Goal: Use online tool/utility

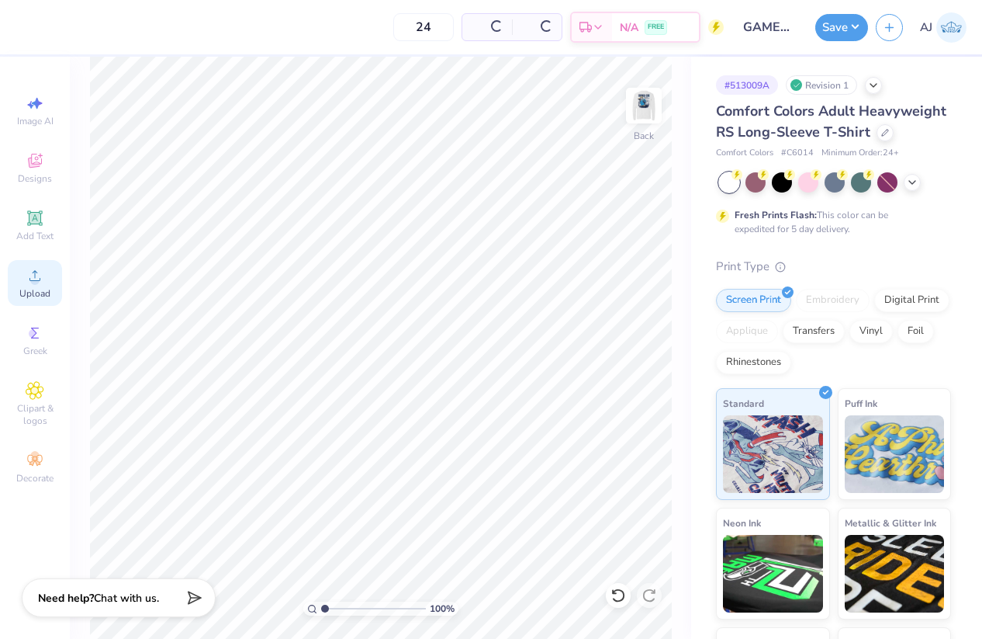
click at [45, 274] on div "Upload" at bounding box center [35, 283] width 54 height 46
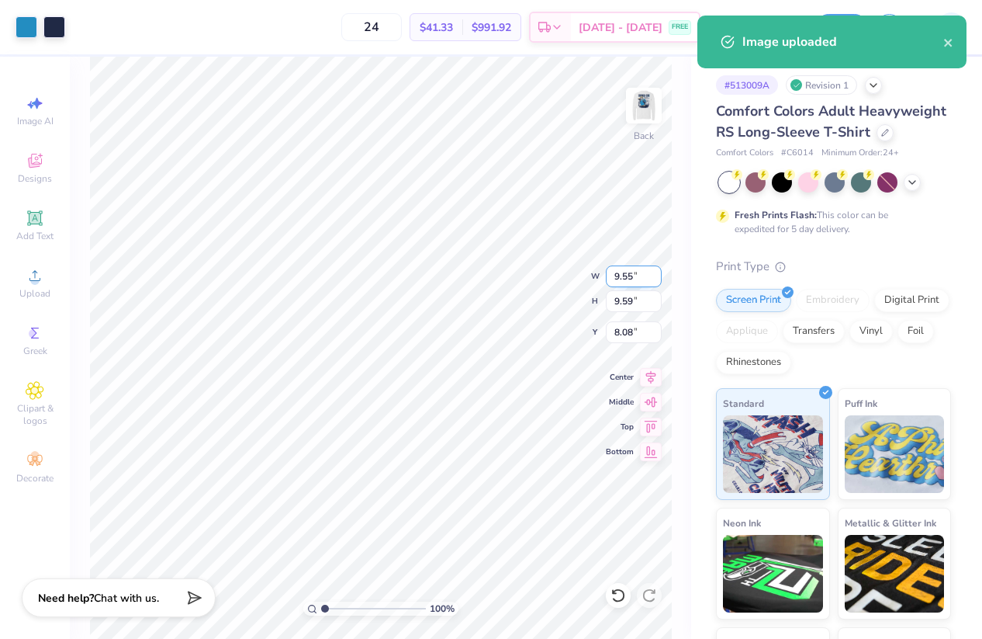
click at [625, 273] on input "9.55" at bounding box center [634, 276] width 56 height 22
type input "3.50"
type input "3.52"
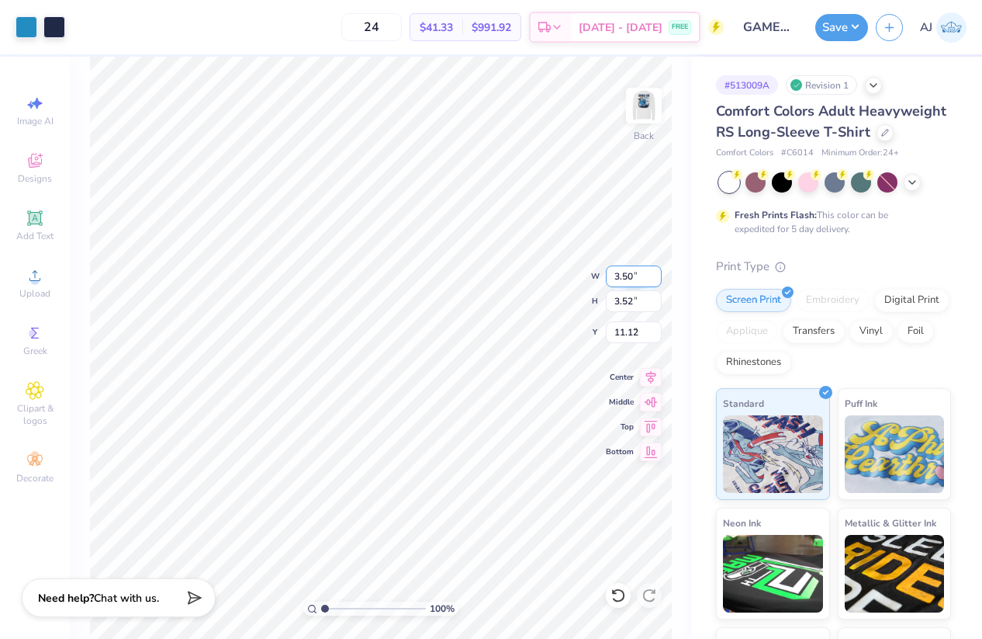
type input "3.00"
click at [646, 103] on img at bounding box center [644, 105] width 62 height 62
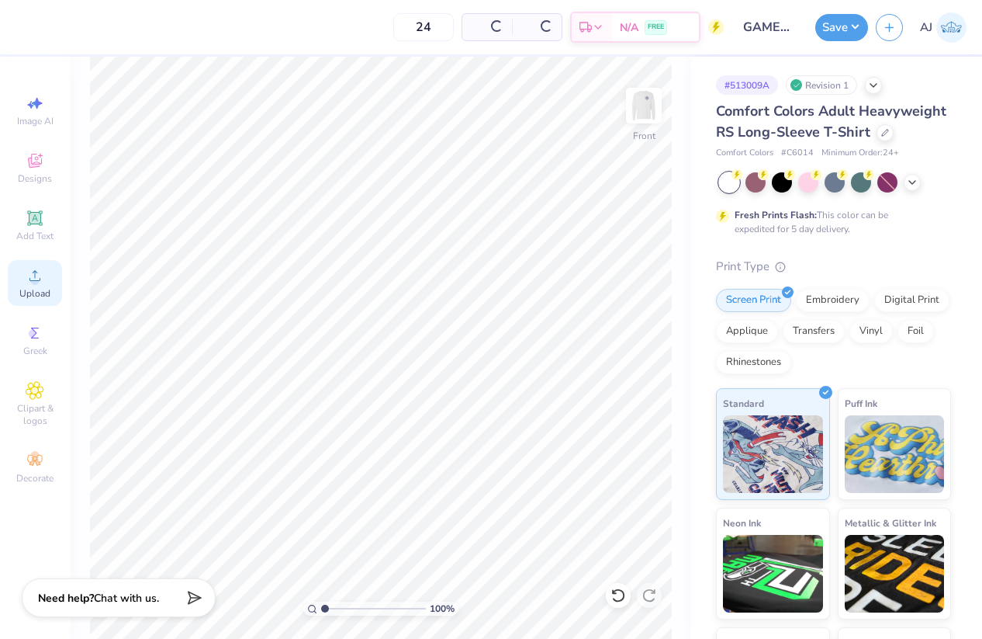
click at [41, 291] on span "Upload" at bounding box center [34, 293] width 31 height 12
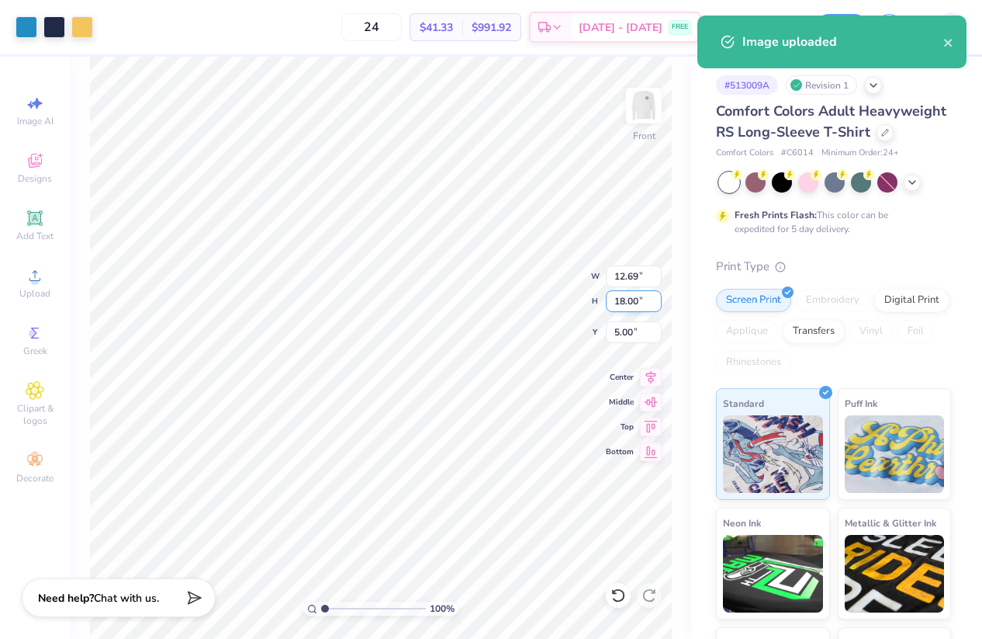
click at [621, 299] on input "18.00" at bounding box center [634, 301] width 56 height 22
type input "15"
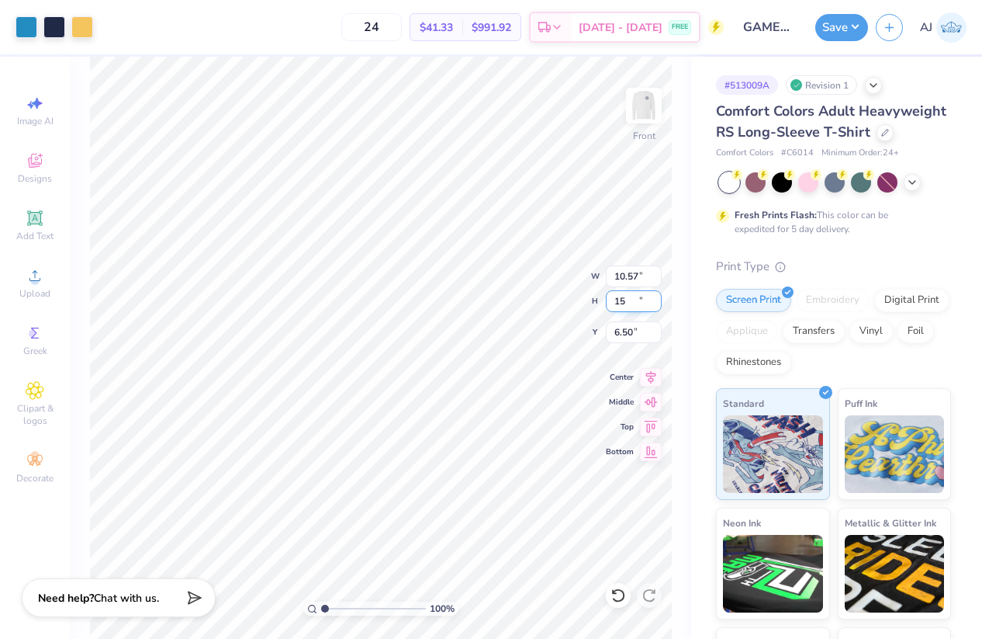
type input "10.57"
type input "15.00"
click at [627, 324] on input "6.50" at bounding box center [634, 332] width 56 height 22
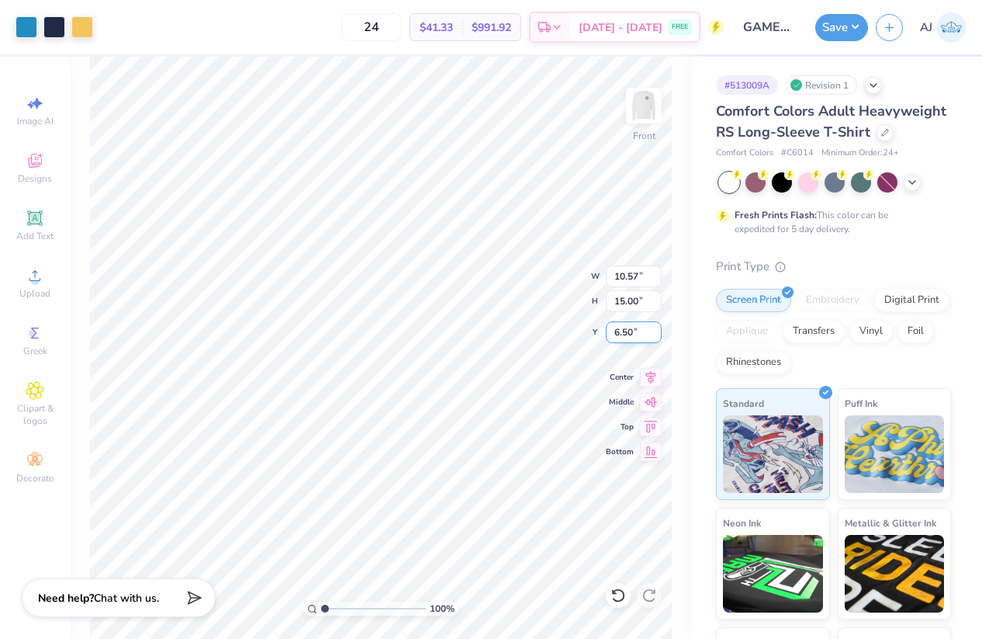
click at [627, 324] on input "6.50" at bounding box center [634, 332] width 56 height 22
type input "3.00"
click at [856, 22] on button "Save" at bounding box center [841, 25] width 53 height 27
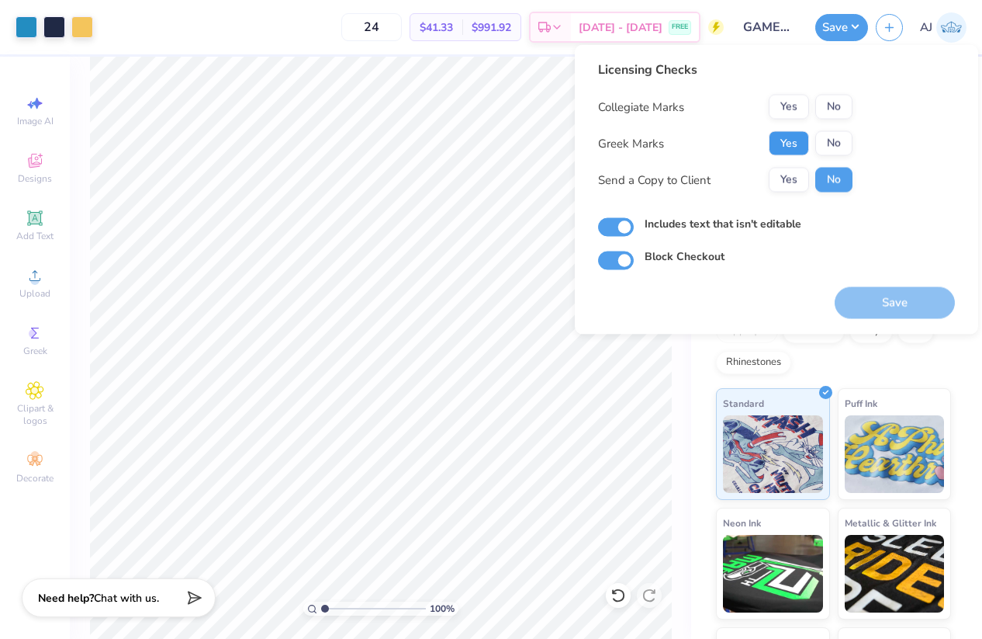
click at [794, 141] on button "Yes" at bounding box center [789, 143] width 40 height 25
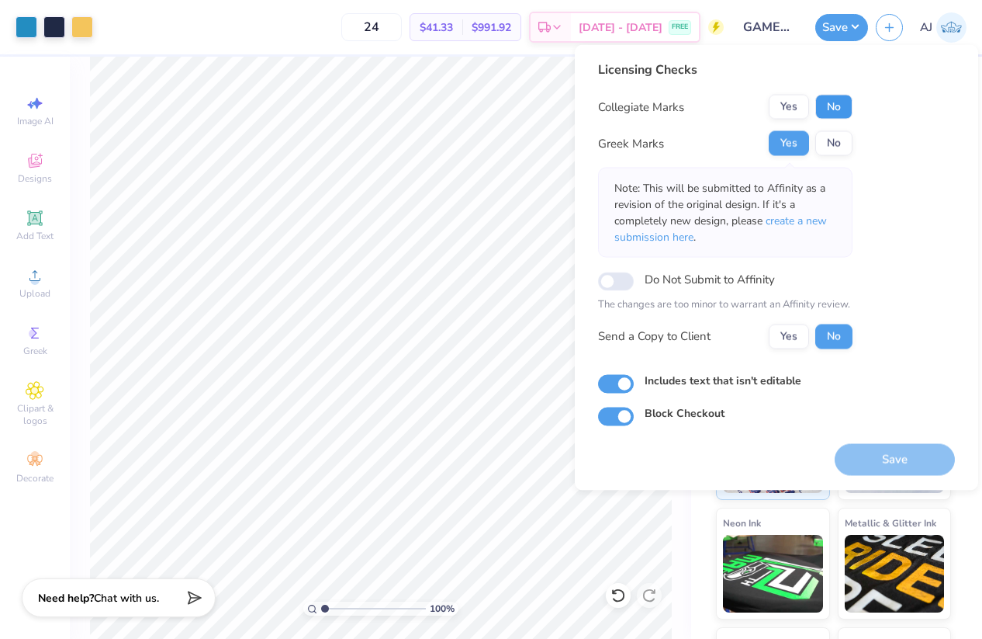
click at [846, 96] on button "No" at bounding box center [833, 107] width 37 height 25
click at [874, 466] on button "Save" at bounding box center [895, 459] width 120 height 32
